Goal: Complete application form

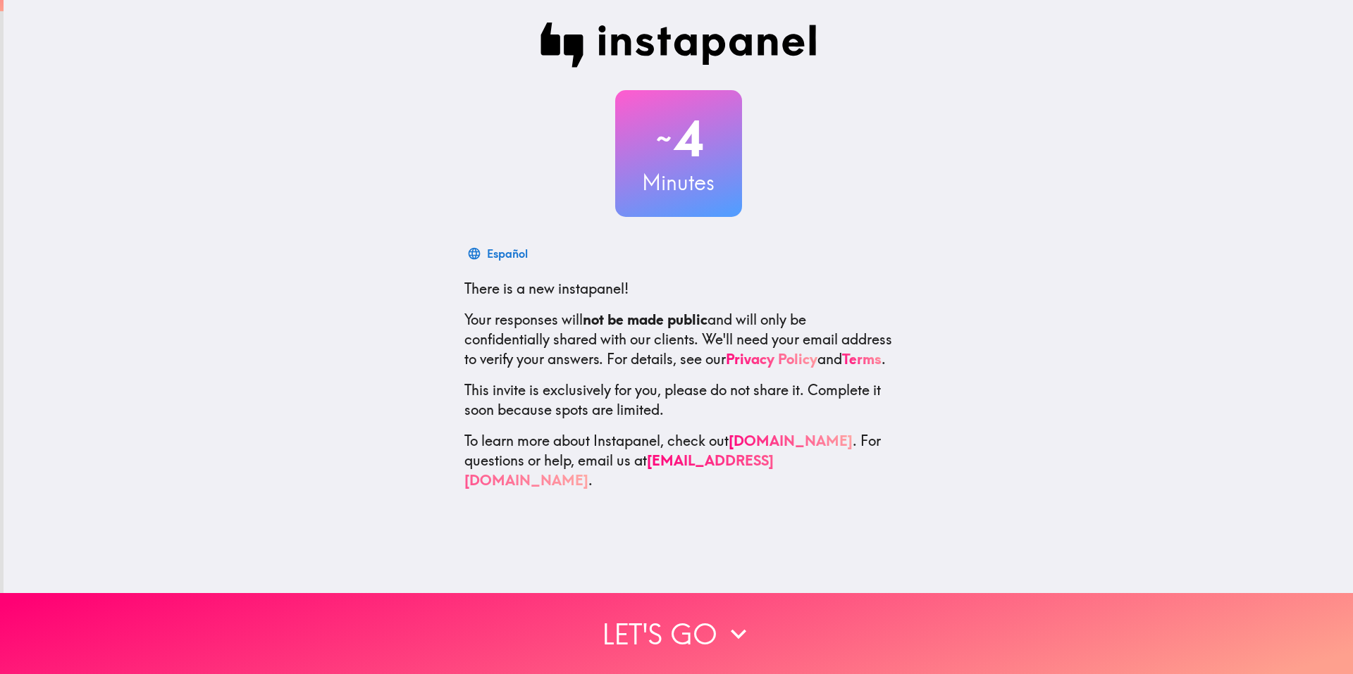
click at [830, 279] on p "There is a new instapanel!" at bounding box center [678, 289] width 428 height 20
drag, startPoint x: 1085, startPoint y: 373, endPoint x: 1049, endPoint y: 380, distance: 36.6
click at [1087, 373] on div "~ 4 Minutes हिन्दी There is a new instapanel! Your responses will not be made p…" at bounding box center [679, 256] width 1350 height 513
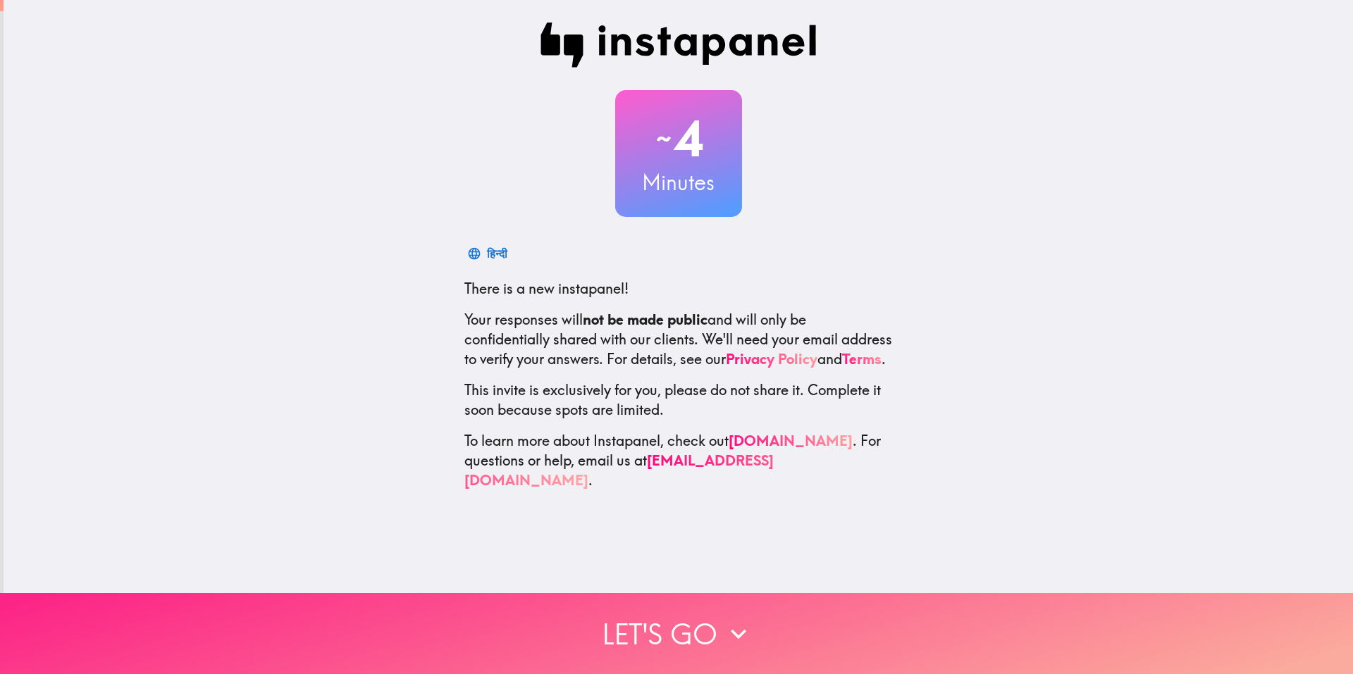
click at [695, 608] on button "Let's go" at bounding box center [676, 633] width 1353 height 81
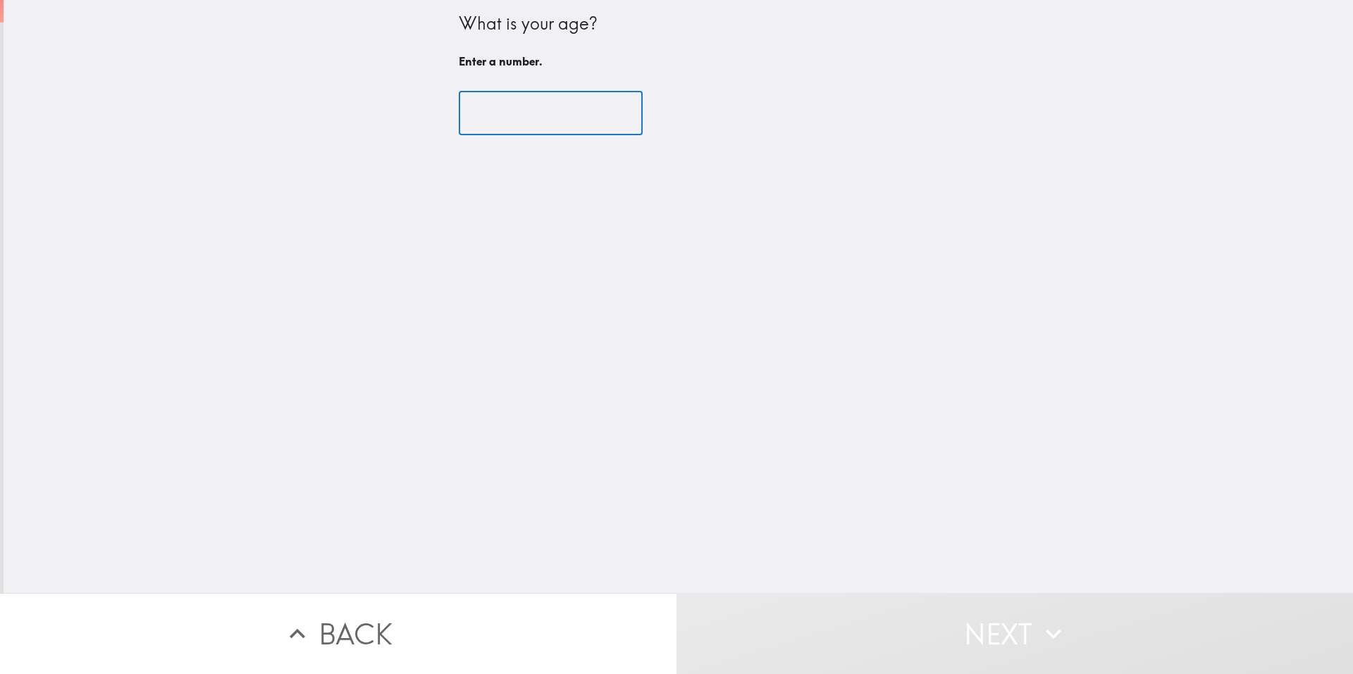
click at [509, 118] on input "number" at bounding box center [551, 114] width 184 height 44
type input "4"
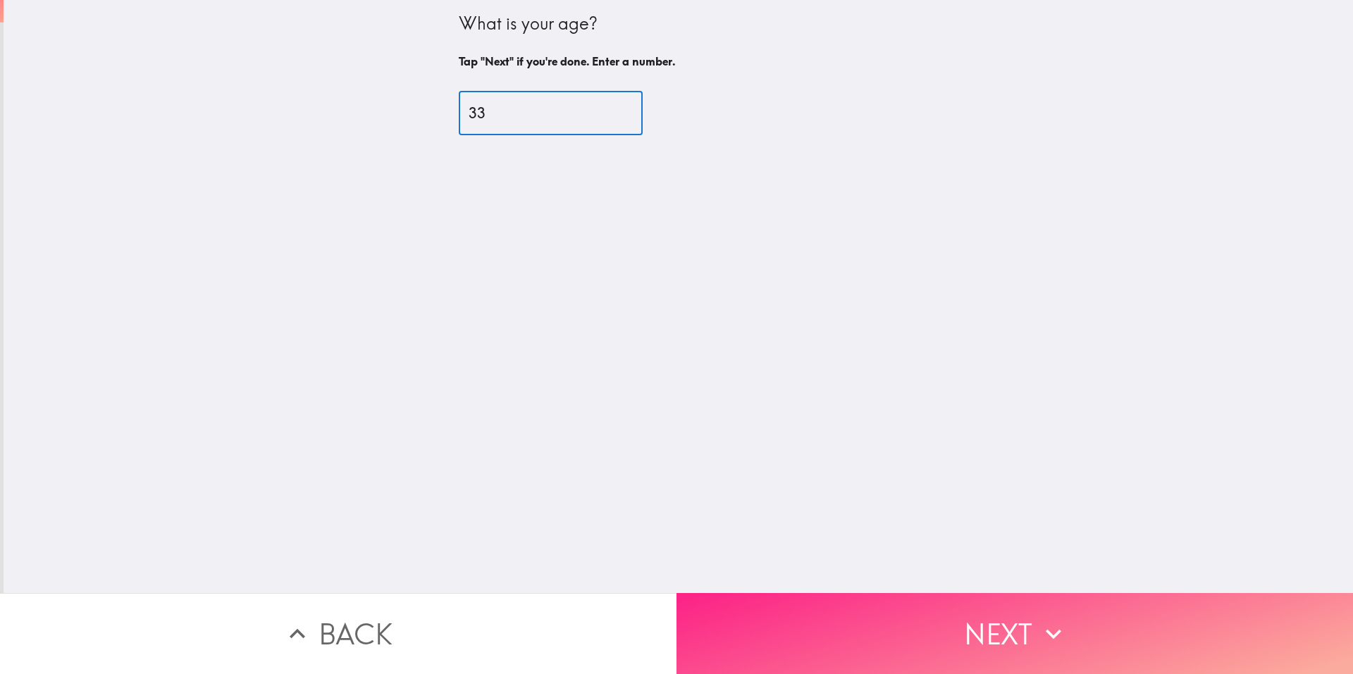
type input "33"
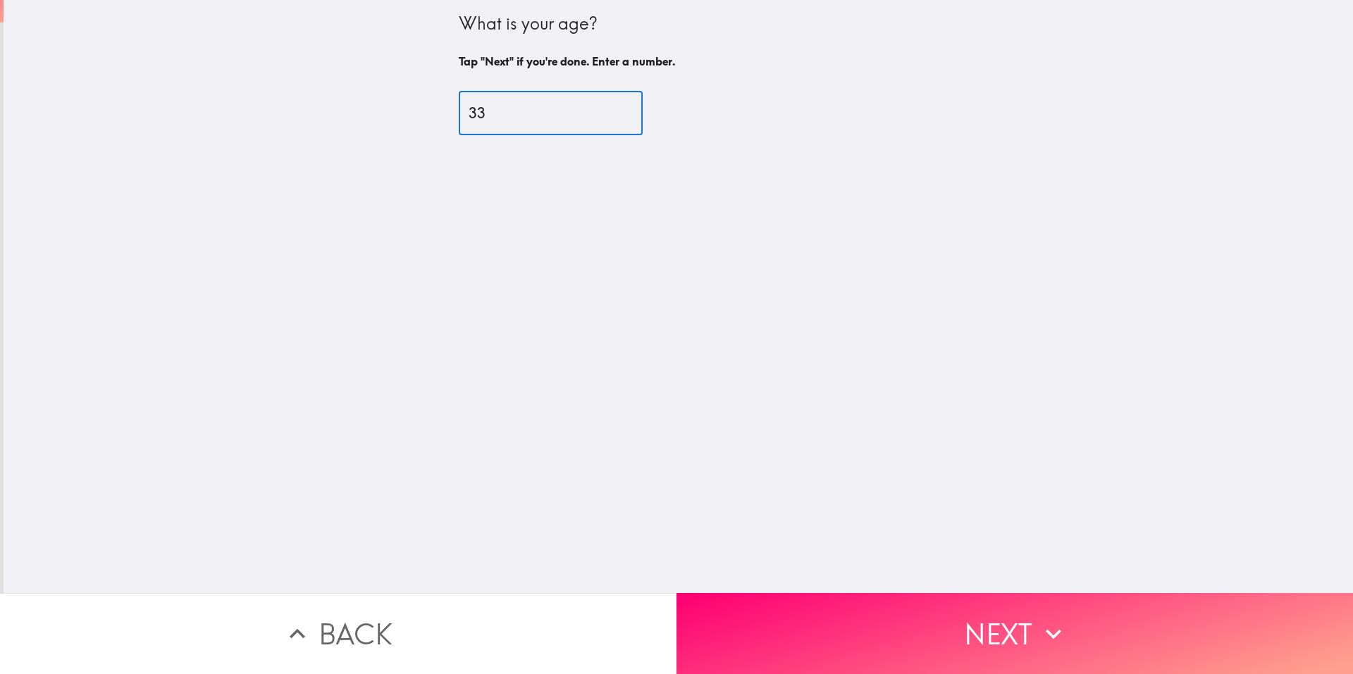
click at [843, 610] on button "Next" at bounding box center [1015, 633] width 677 height 81
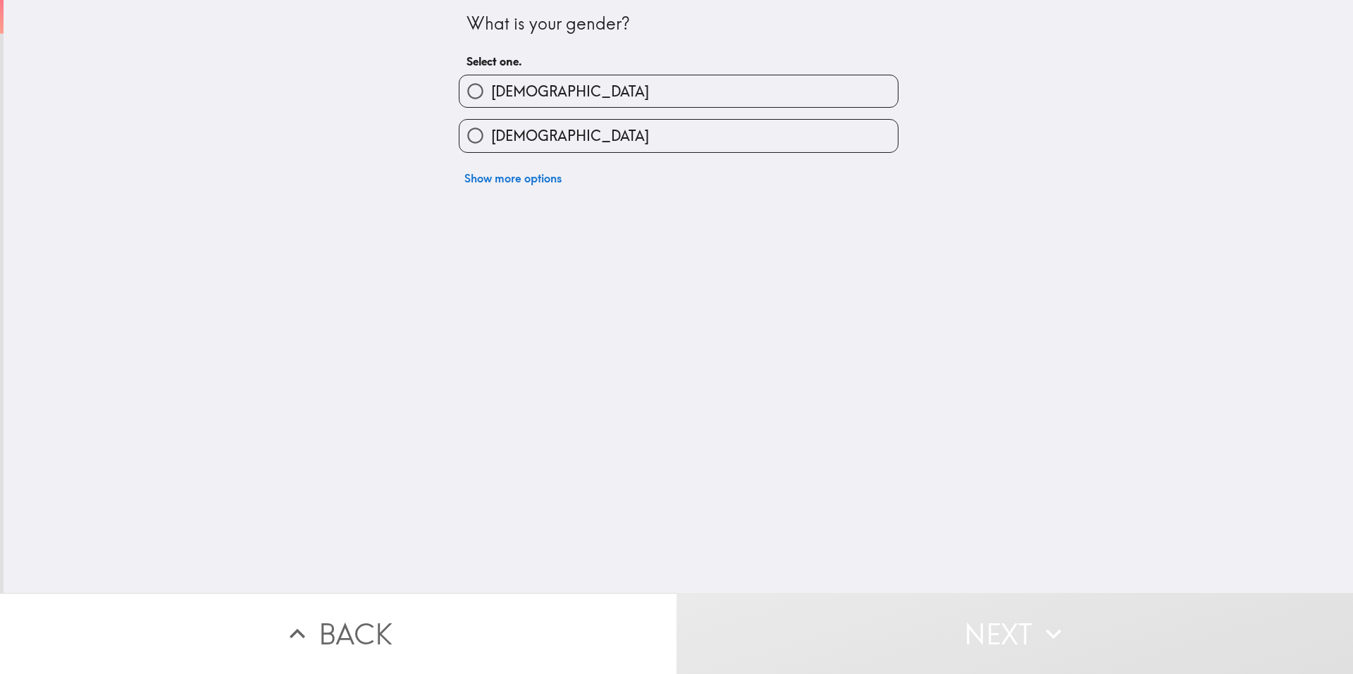
click at [564, 100] on label "[DEMOGRAPHIC_DATA]" at bounding box center [679, 91] width 438 height 32
click at [491, 100] on input "[DEMOGRAPHIC_DATA]" at bounding box center [476, 91] width 32 height 32
radio input "true"
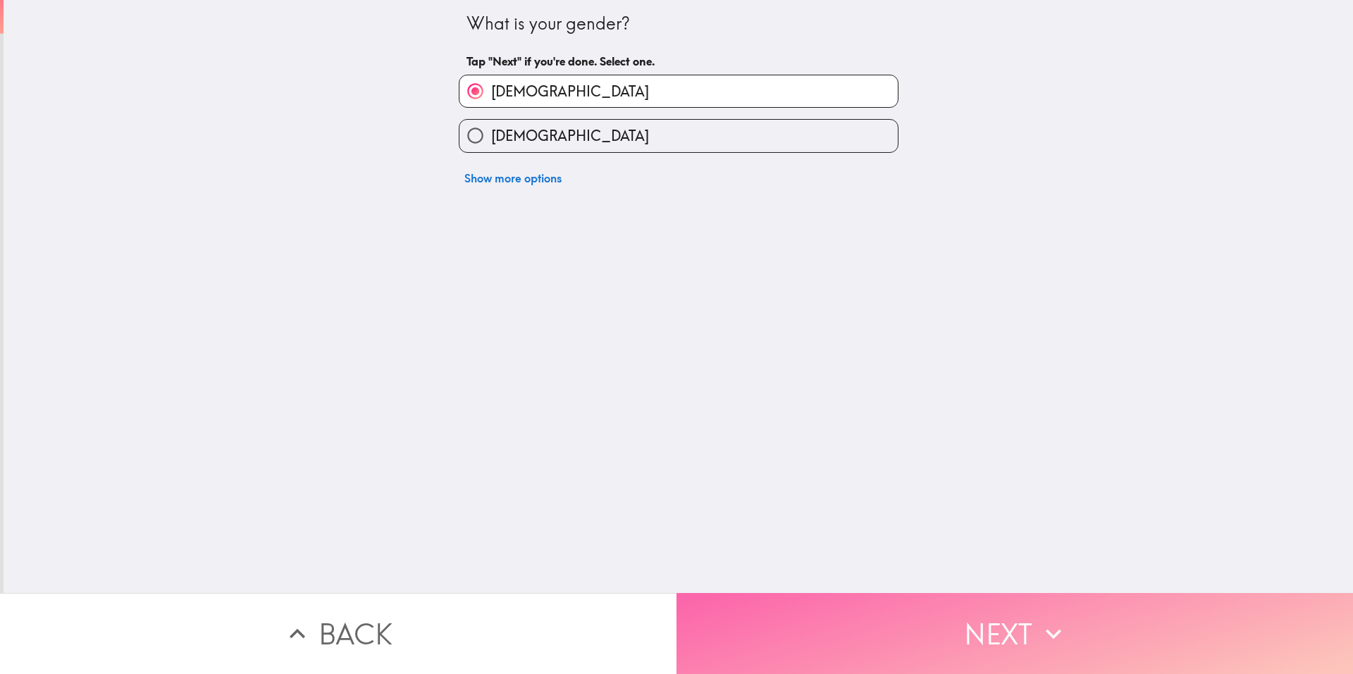
click at [905, 615] on button "Next" at bounding box center [1015, 633] width 677 height 81
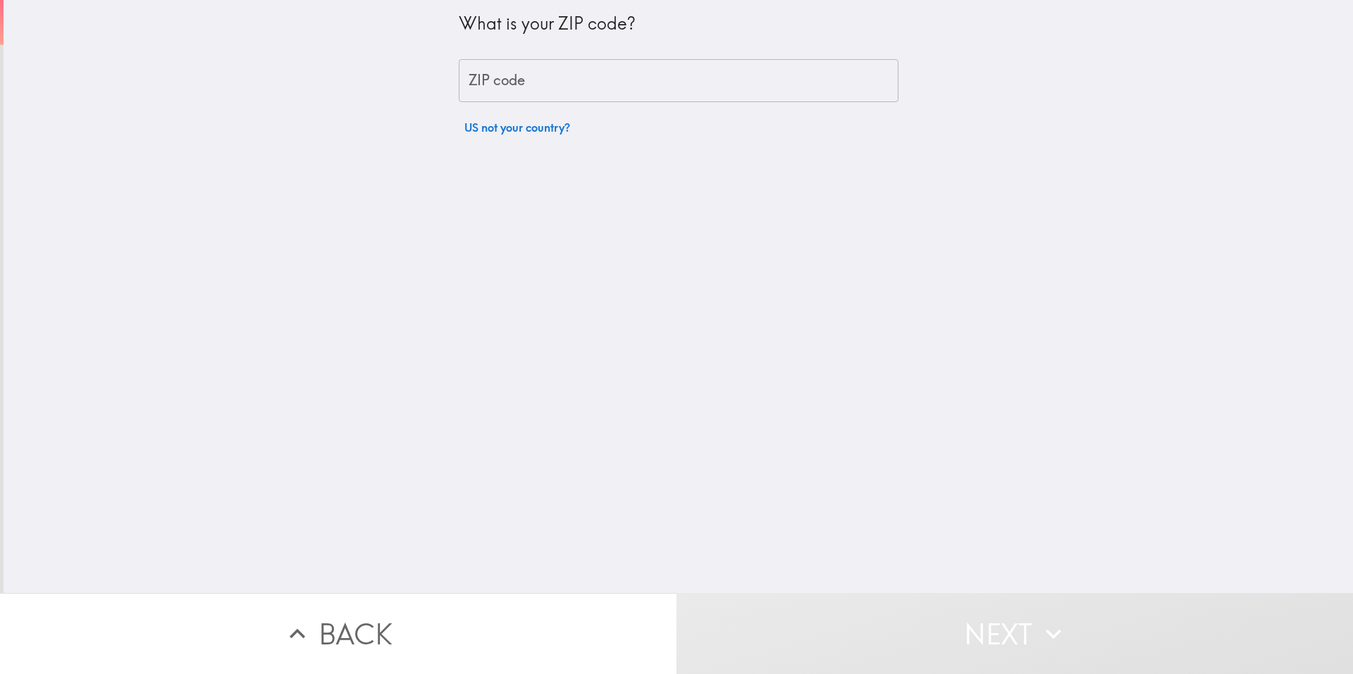
click at [491, 79] on input "ZIP code" at bounding box center [679, 81] width 440 height 44
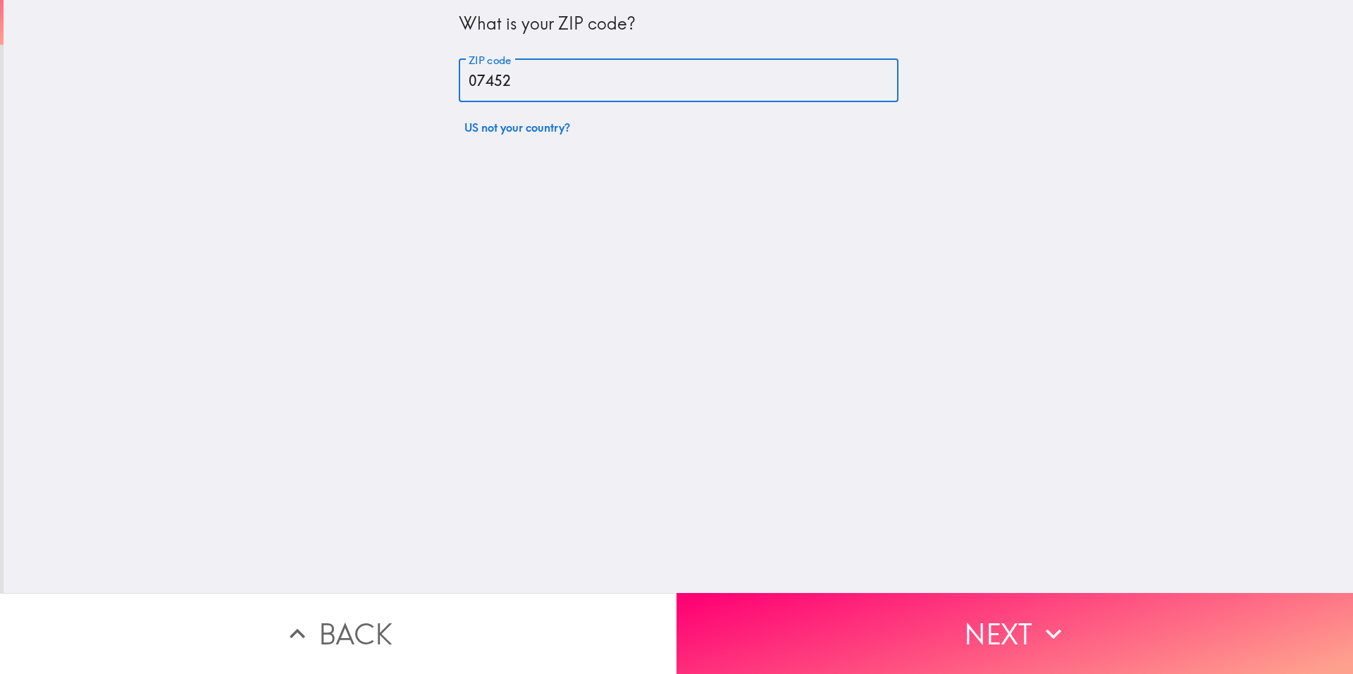
type input "07452"
click at [878, 257] on div "What is your ZIP code? ZIP code 07452 ZIP code US not your country?" at bounding box center [679, 296] width 1350 height 593
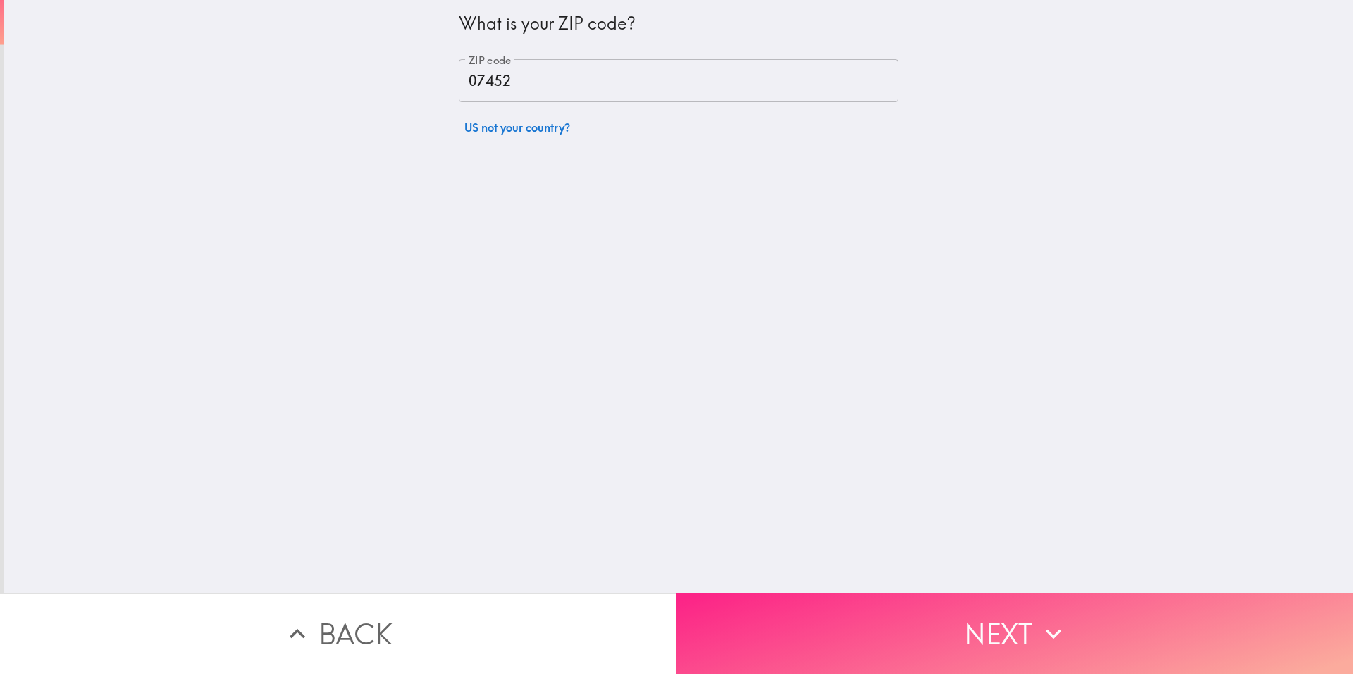
click at [951, 603] on button "Next" at bounding box center [1015, 633] width 677 height 81
